Goal: Find specific page/section: Find specific page/section

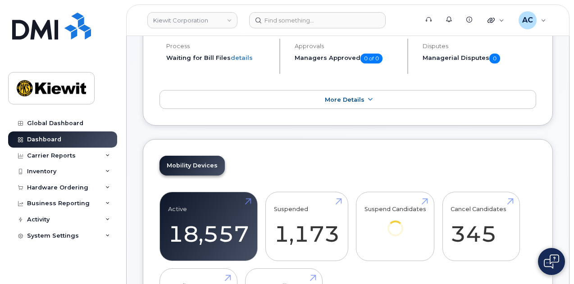
scroll to position [361, 0]
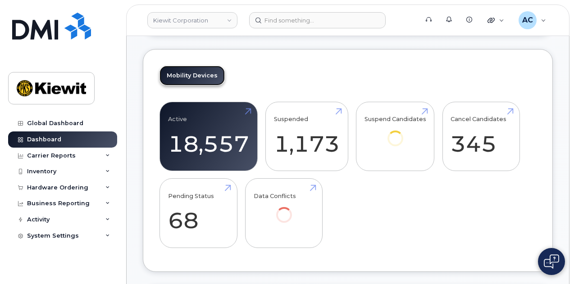
click at [182, 72] on link "Mobility Devices" at bounding box center [192, 76] width 65 height 20
click at [206, 129] on link "Active 18,557" at bounding box center [208, 136] width 81 height 59
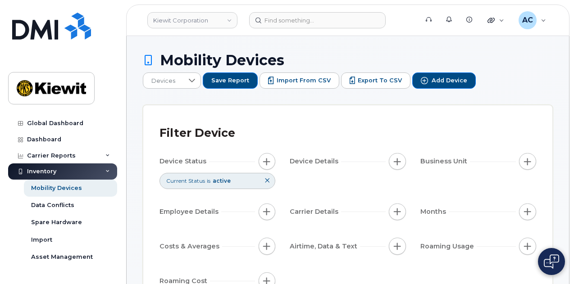
click at [266, 178] on icon at bounding box center [267, 180] width 5 height 5
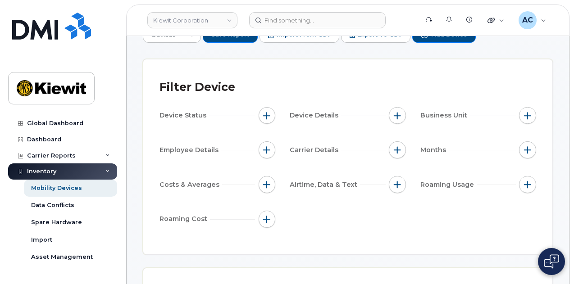
scroll to position [45, 0]
click at [265, 114] on span "button" at bounding box center [266, 116] width 7 height 7
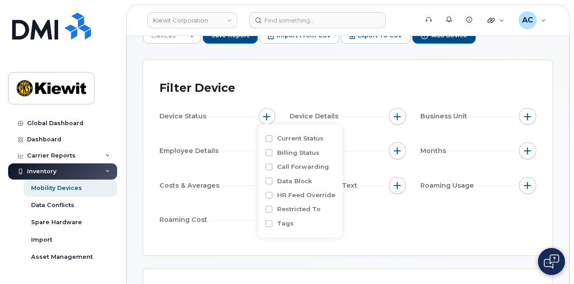
click at [389, 218] on div "Device Status Device Details Business Unit Employee Details Carrier Details Mon…" at bounding box center [348, 170] width 377 height 124
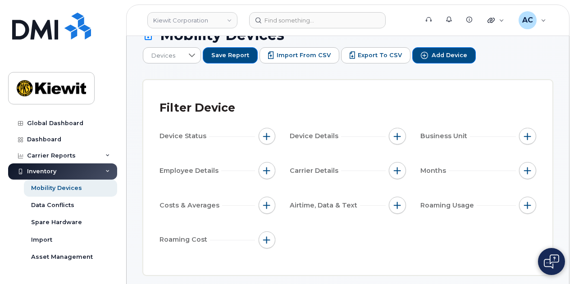
scroll to position [0, 0]
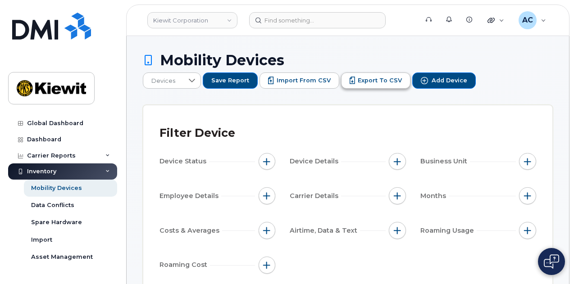
click at [411, 75] on button "Export to CSV" at bounding box center [376, 81] width 70 height 16
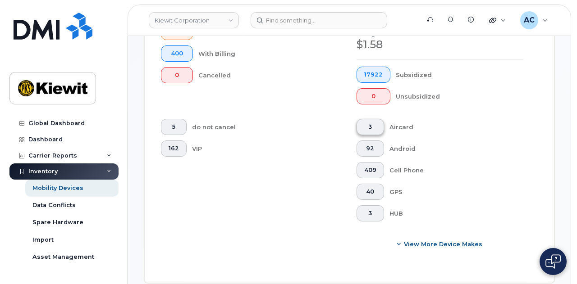
scroll to position [451, 0]
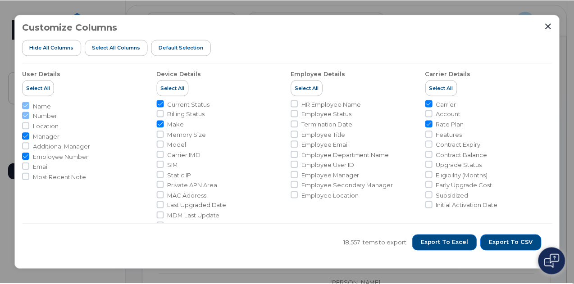
scroll to position [0, 0]
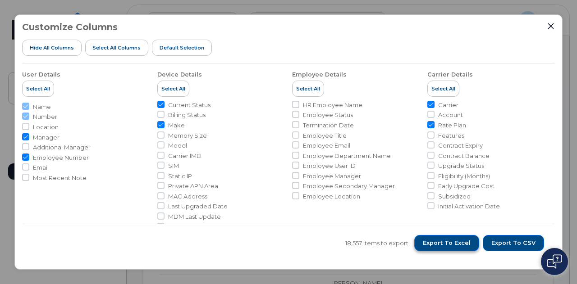
click at [460, 247] on span "Export to Excel" at bounding box center [447, 243] width 48 height 8
click at [546, 25] on div "Customize Columns Hide All Columns Select all Columns Default Selection" at bounding box center [288, 42] width 533 height 41
click at [552, 26] on icon "Close" at bounding box center [550, 26] width 7 height 7
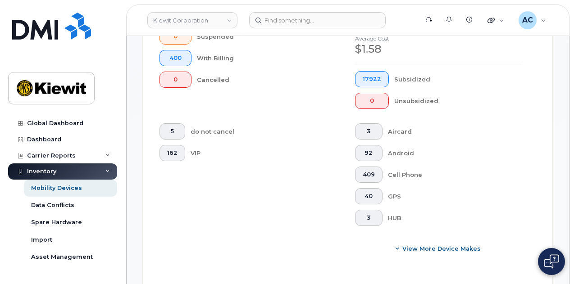
scroll to position [406, 0]
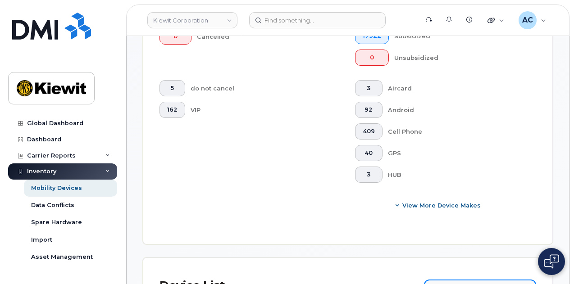
click at [475, 280] on input at bounding box center [480, 288] width 112 height 16
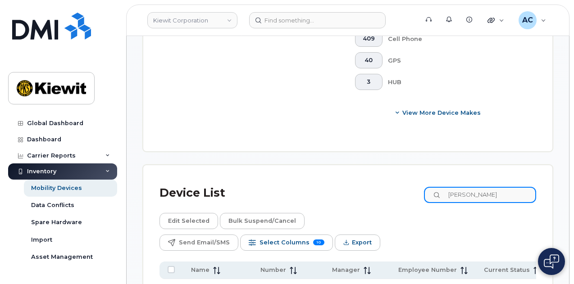
scroll to position [496, 0]
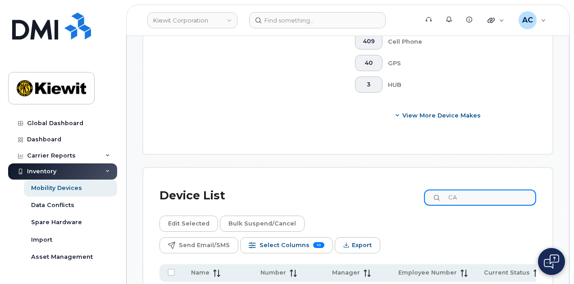
type input "C"
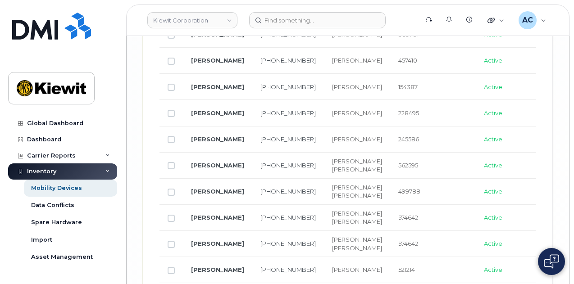
scroll to position [1789, 0]
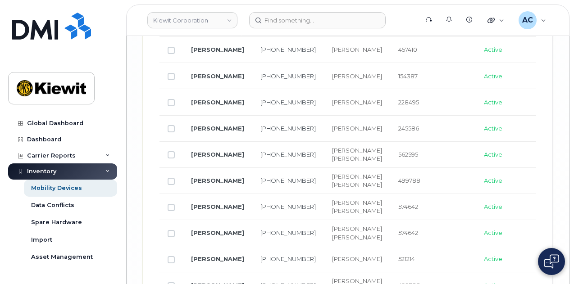
type input "110257"
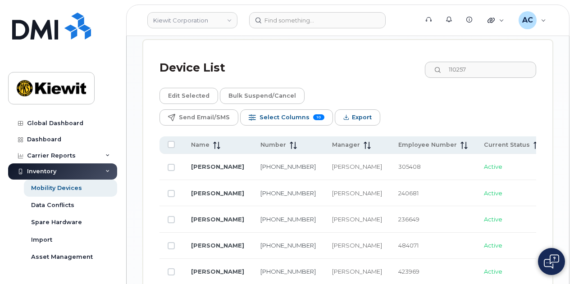
scroll to position [611, 0]
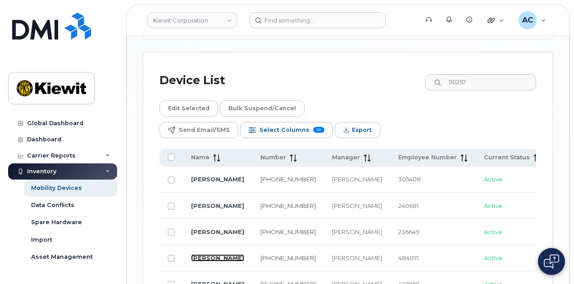
click at [210, 255] on link "CAROL MARKS" at bounding box center [217, 258] width 53 height 7
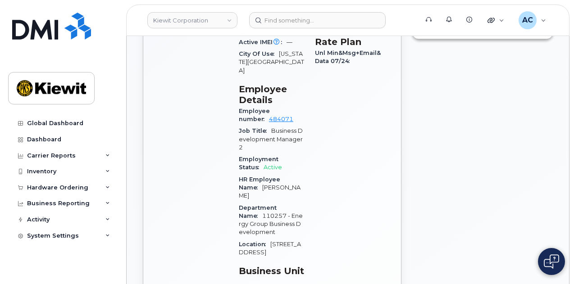
scroll to position [451, 0]
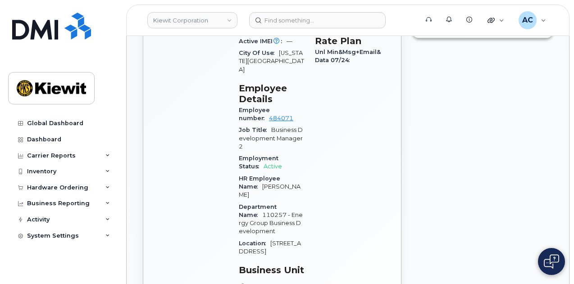
drag, startPoint x: 244, startPoint y: 134, endPoint x: 308, endPoint y: 134, distance: 64.0
click at [308, 134] on div "Device Details Device iPhone 11 64GB + Upgrade Device SIM 89148000007369892332 …" at bounding box center [271, 152] width 76 height 578
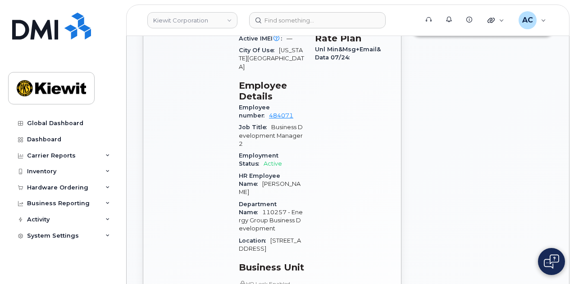
scroll to position [496, 0]
